Goal: Book appointment/travel/reservation

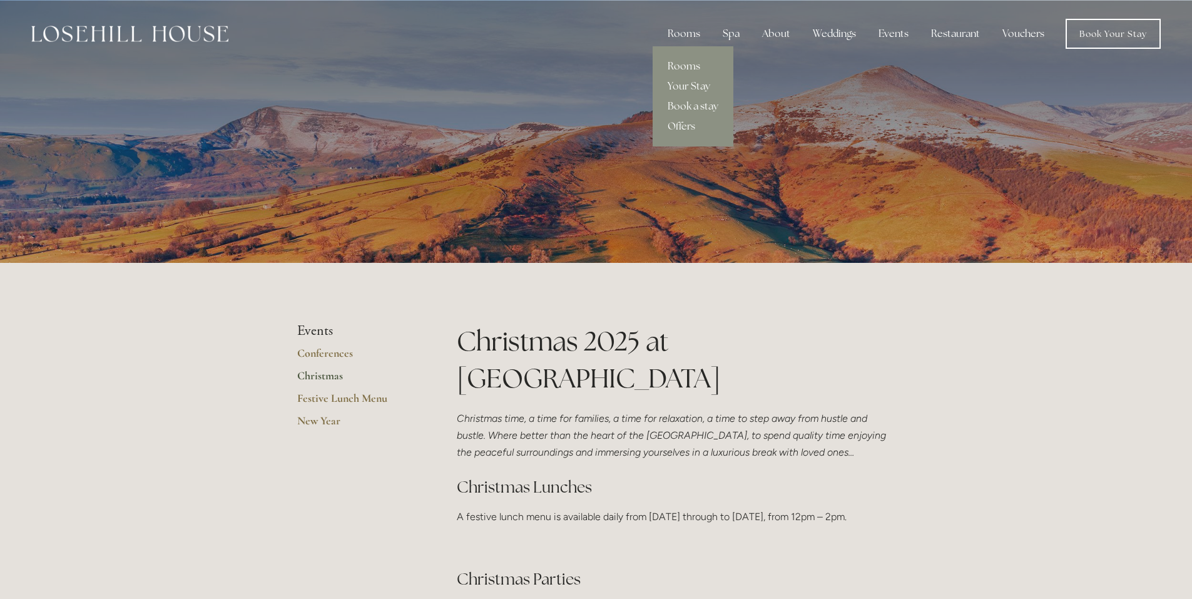
click at [688, 62] on link "Rooms" at bounding box center [692, 66] width 81 height 20
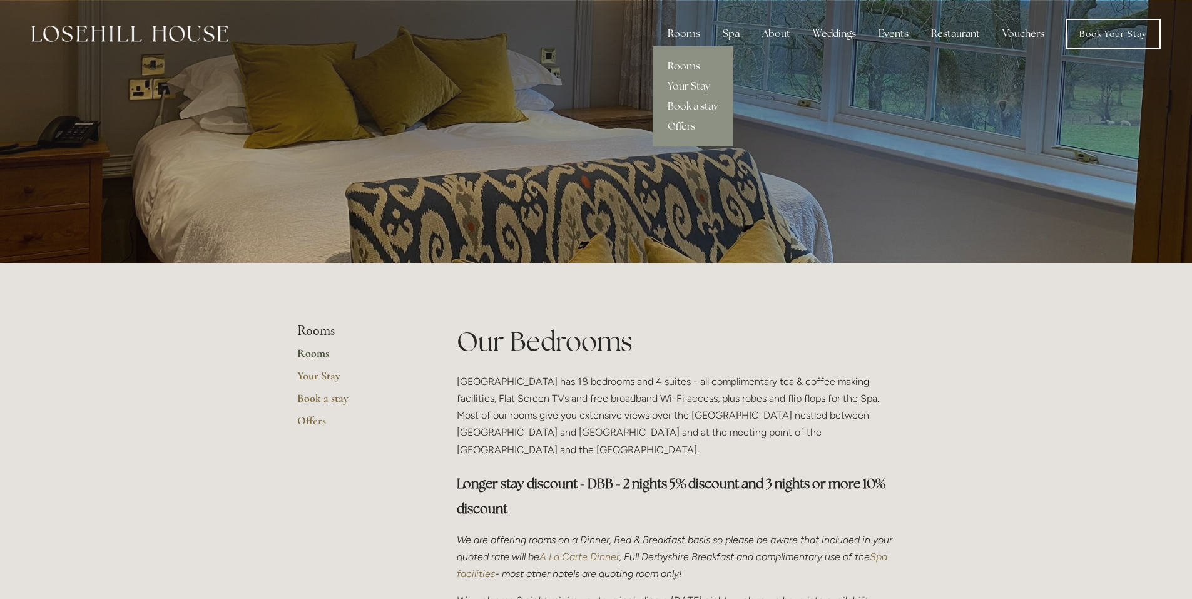
click at [714, 107] on link "Book a stay" at bounding box center [692, 106] width 81 height 20
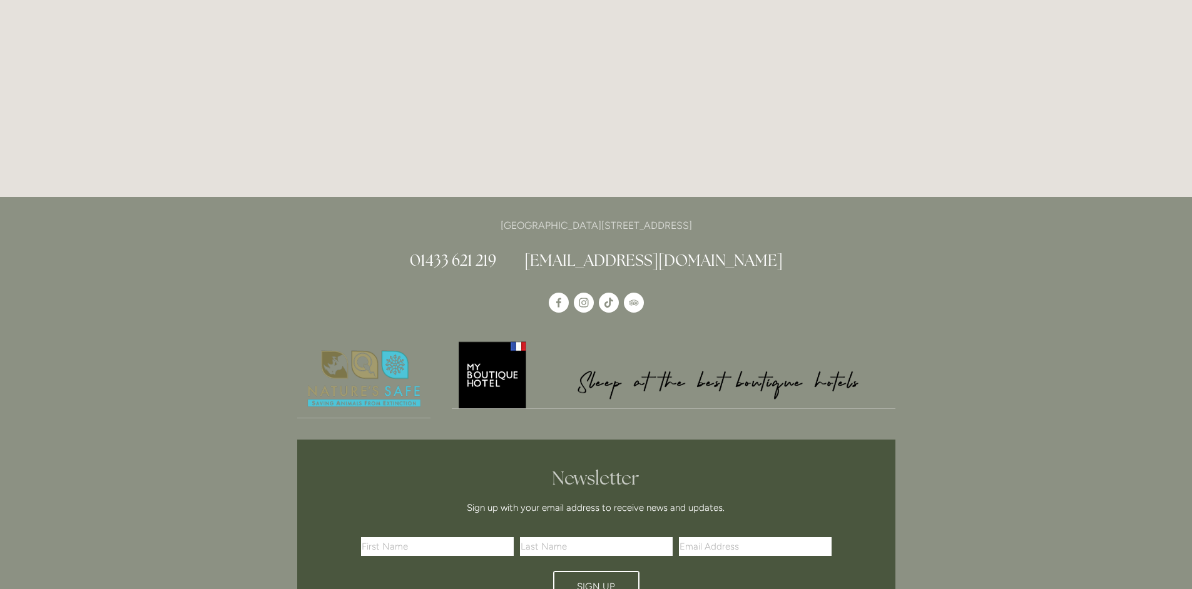
scroll to position [2112, 0]
